Goal: Transaction & Acquisition: Purchase product/service

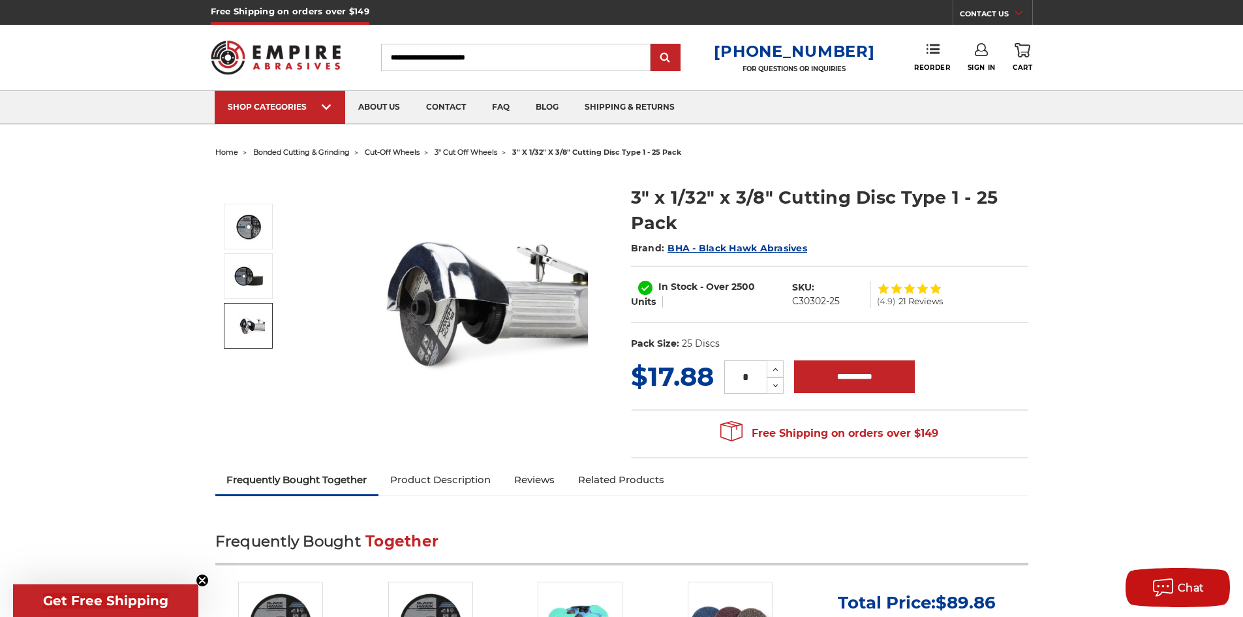
click at [444, 480] on link "Product Description" at bounding box center [440, 479] width 124 height 29
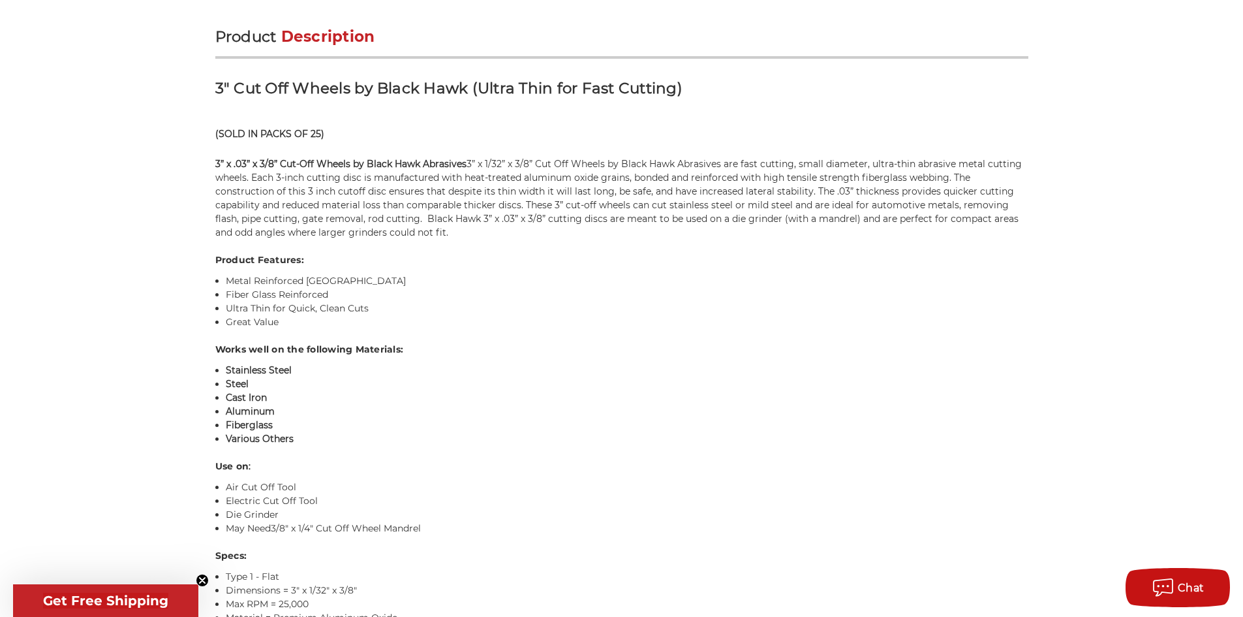
scroll to position [801, 0]
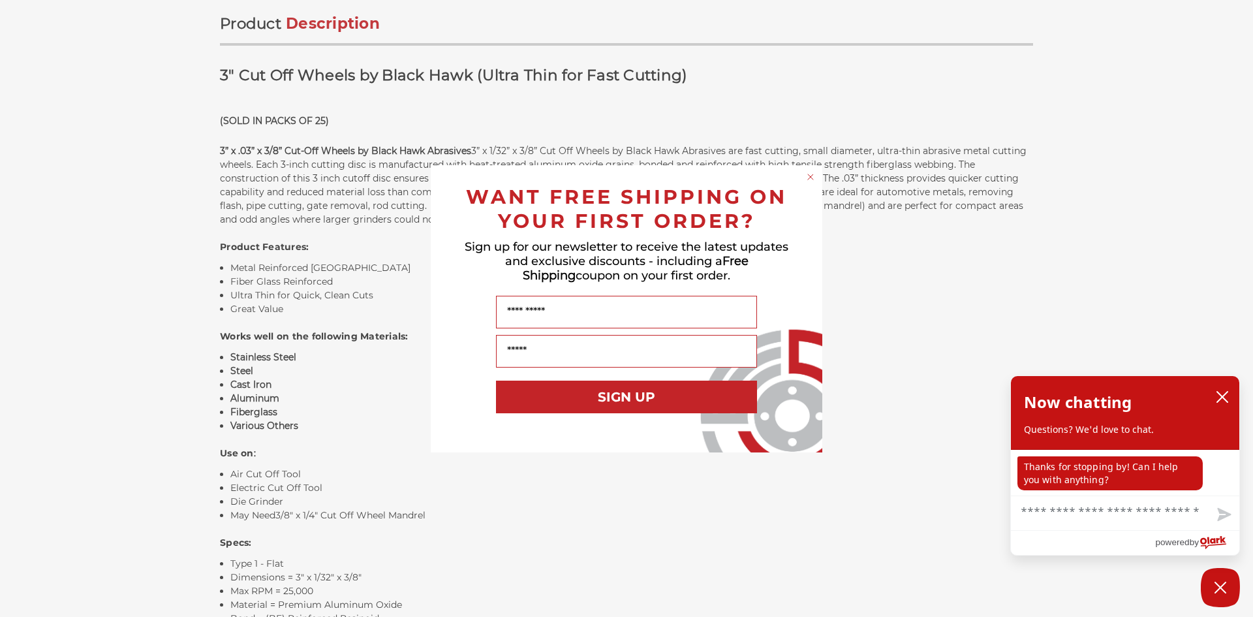
click at [811, 179] on circle "Close dialog" at bounding box center [811, 176] width 12 height 12
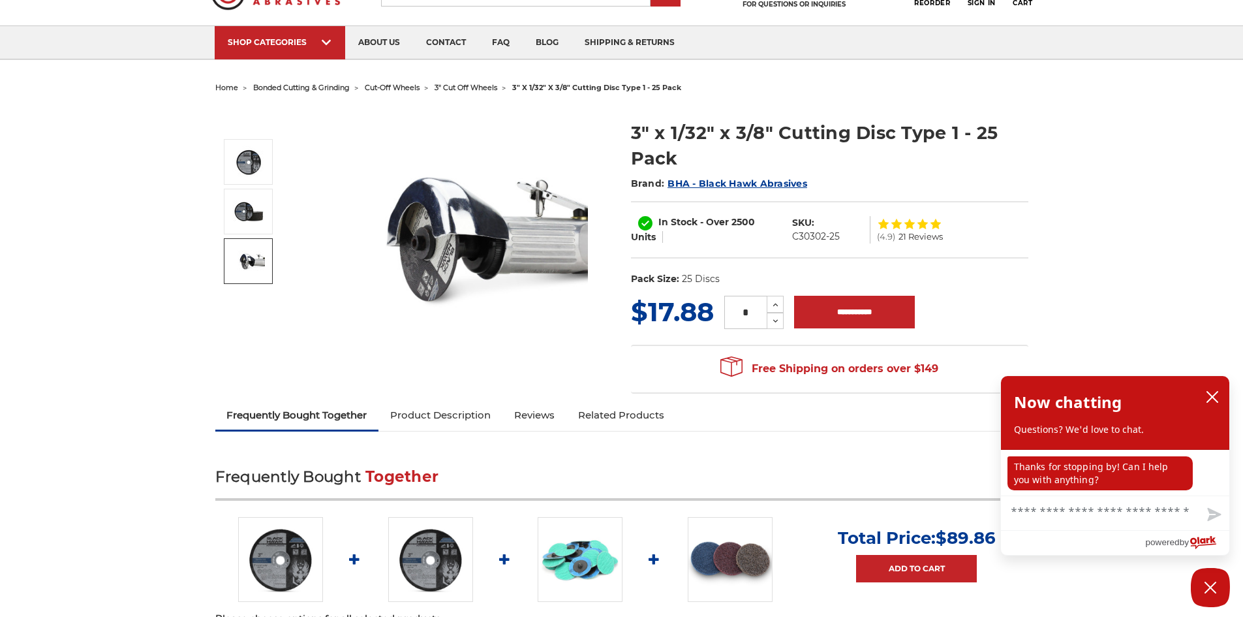
scroll to position [0, 0]
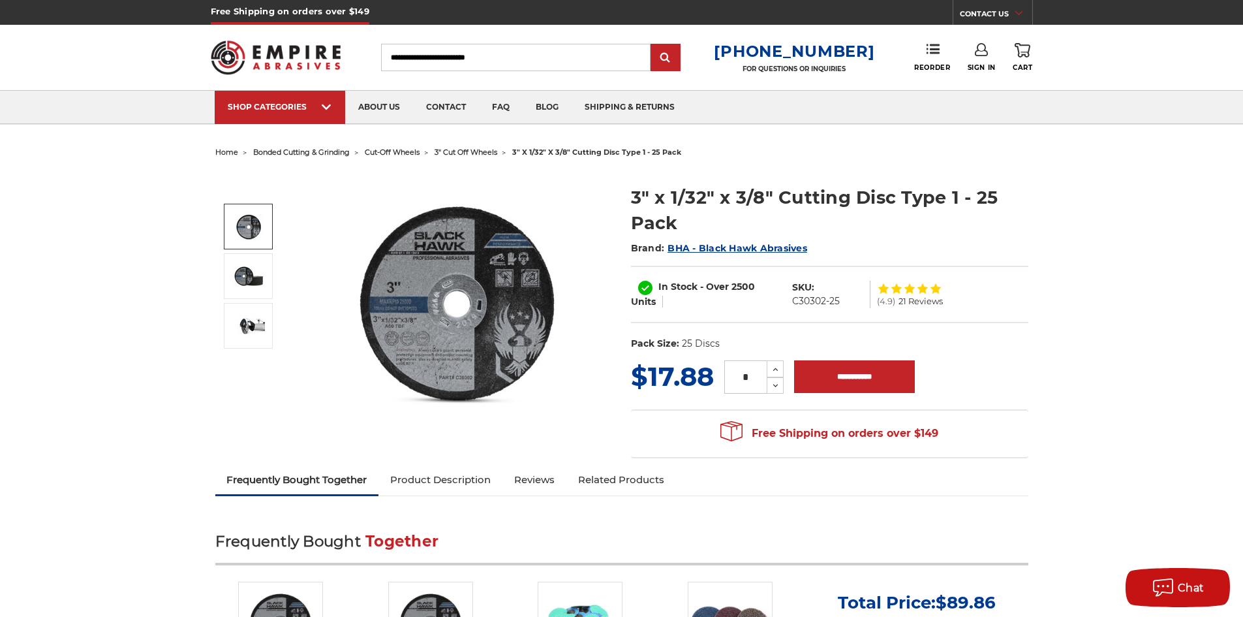
click at [240, 216] on img at bounding box center [248, 226] width 33 height 33
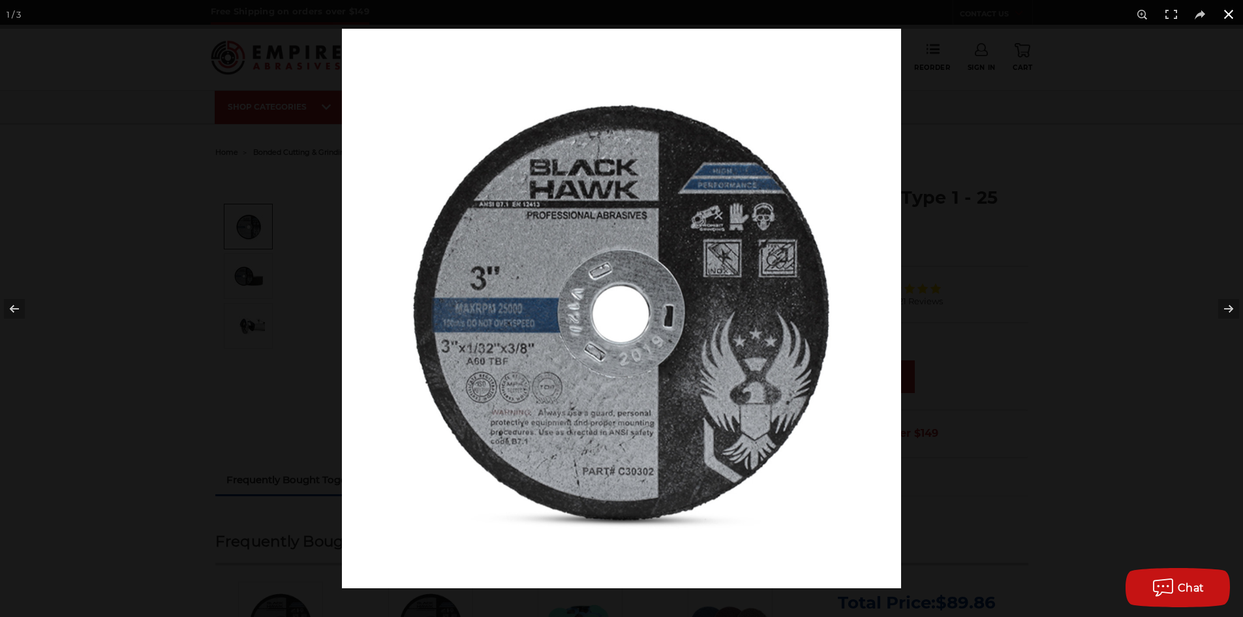
click at [958, 308] on div at bounding box center [963, 337] width 1243 height 617
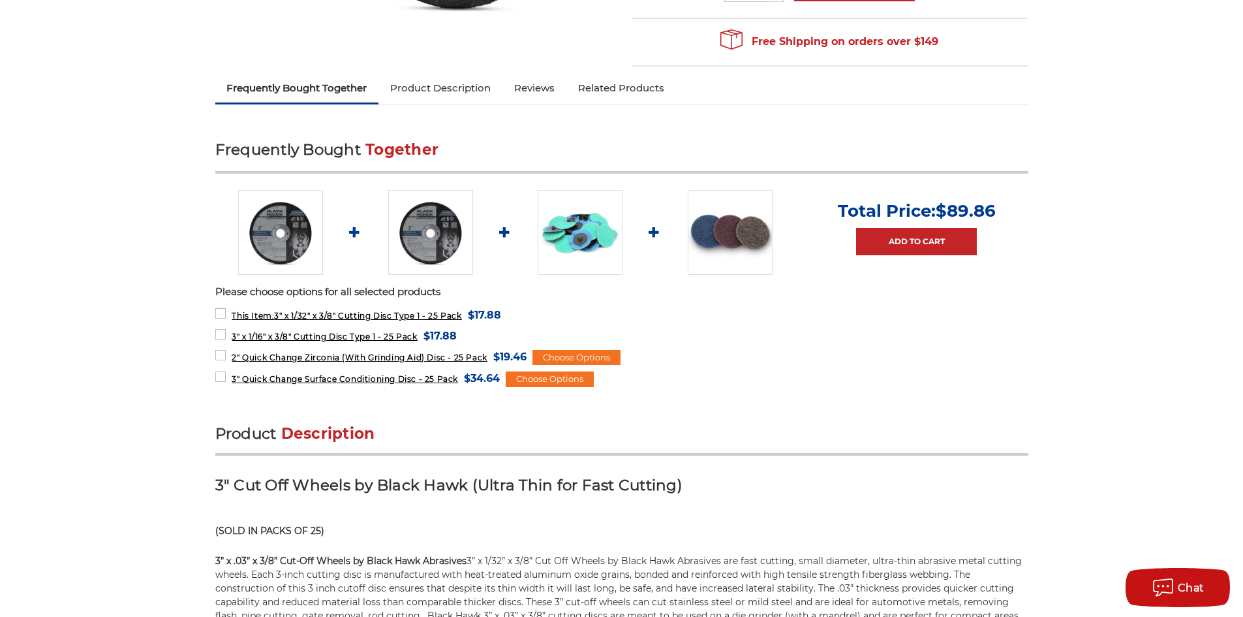
click at [440, 81] on link "Product Description" at bounding box center [440, 88] width 124 height 29
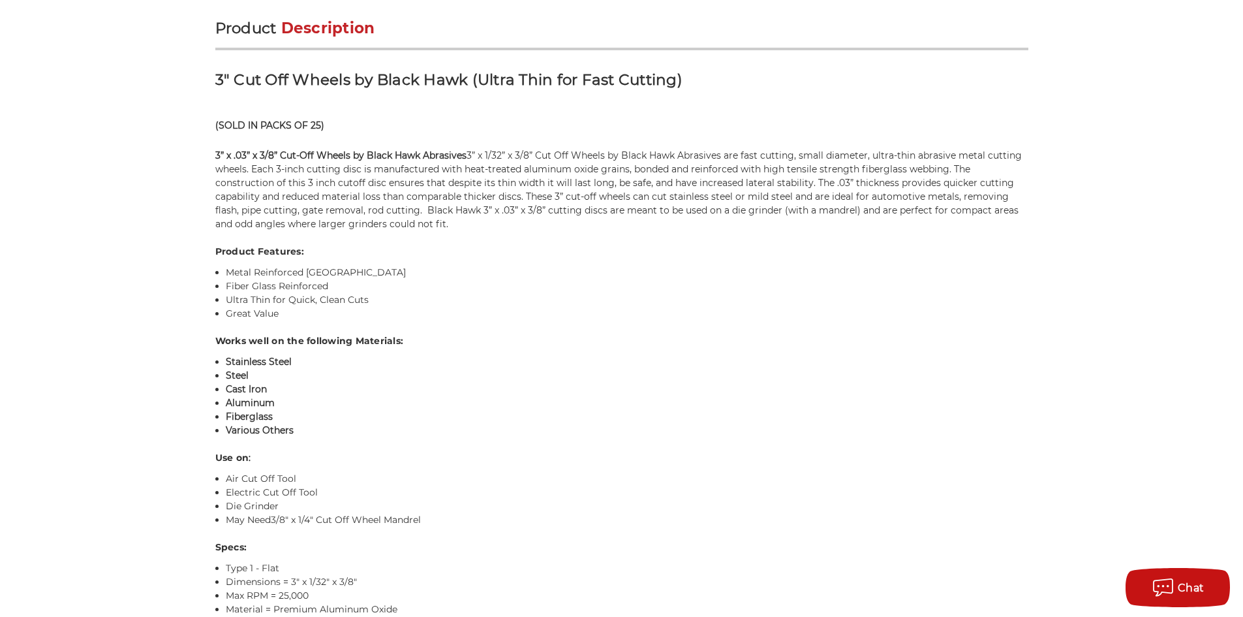
scroll to position [801, 0]
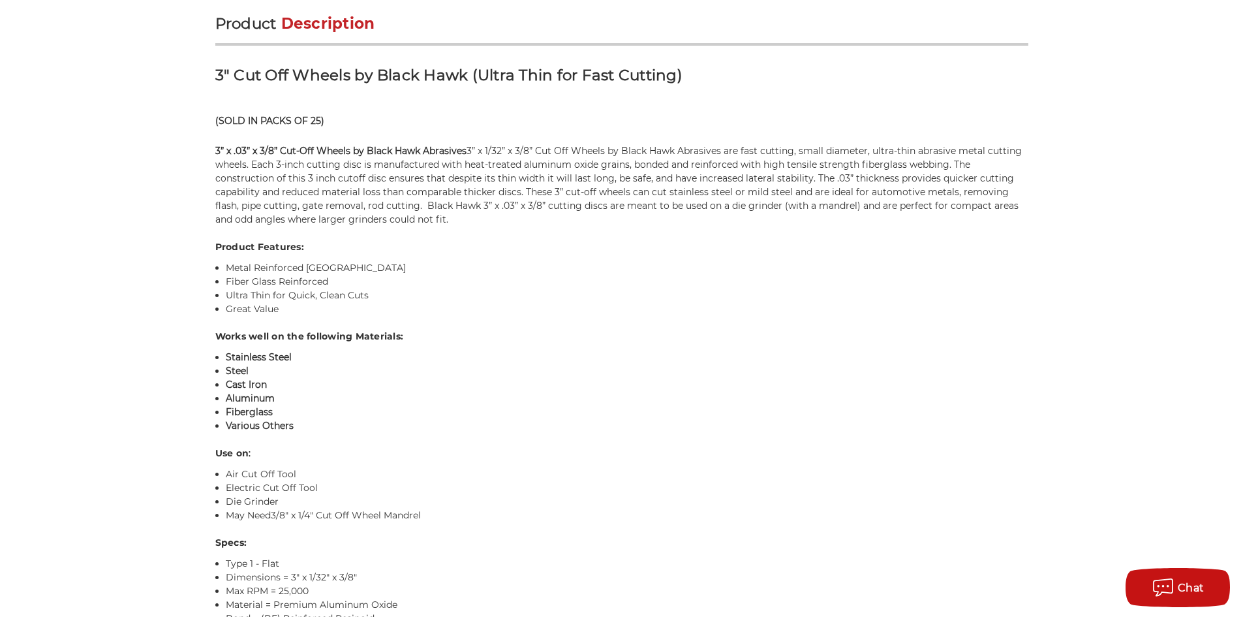
click at [330, 281] on li "Fiber Glass Reinforced" at bounding box center [627, 282] width 803 height 14
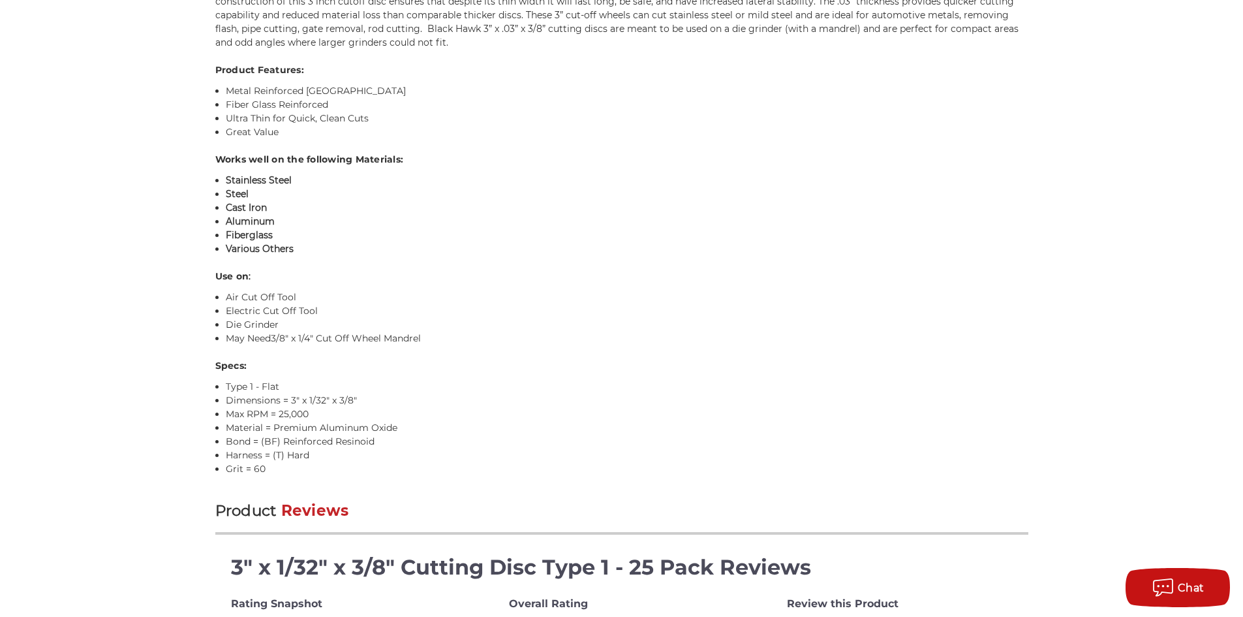
scroll to position [1062, 0]
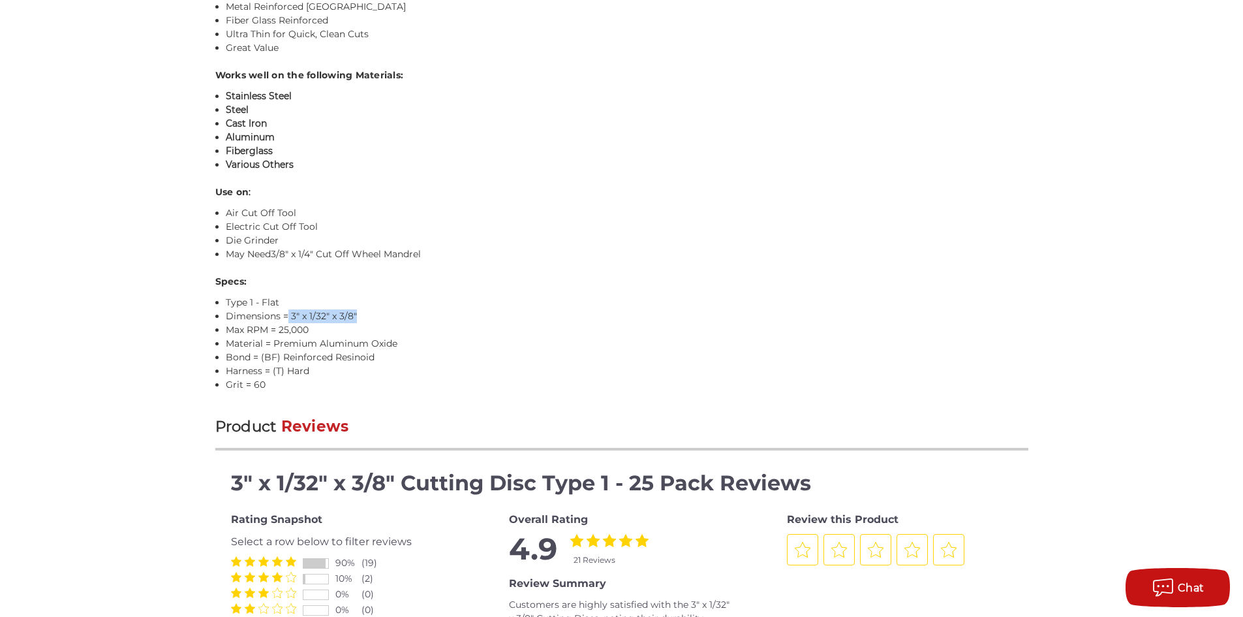
drag, startPoint x: 288, startPoint y: 315, endPoint x: 360, endPoint y: 318, distance: 71.2
click at [360, 318] on li "Dimensions = 3" x 1/32" x 3/8"" at bounding box center [627, 316] width 803 height 14
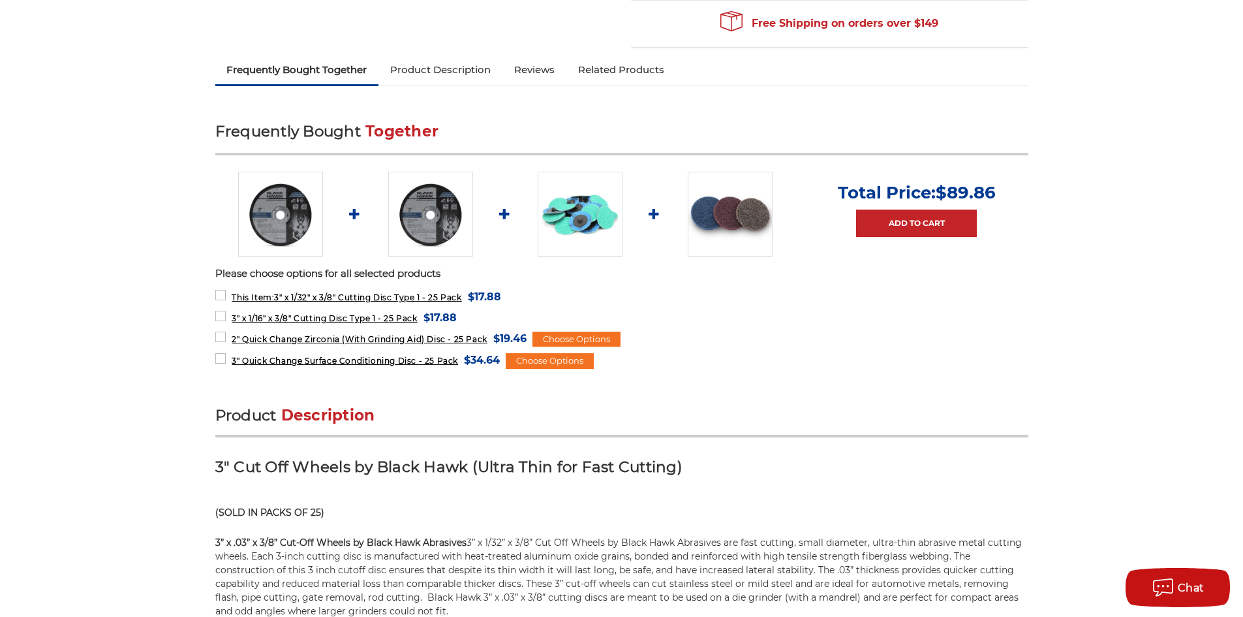
scroll to position [18, 0]
